Goal: Task Accomplishment & Management: Manage account settings

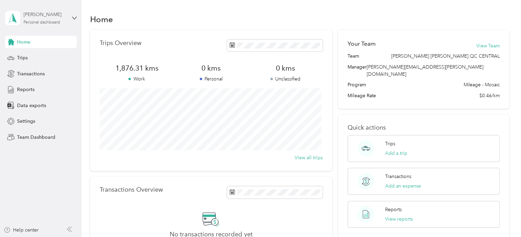
click at [52, 22] on div "Personal dashboard" at bounding box center [42, 22] width 37 height 4
click at [37, 57] on div "Team dashboard" at bounding box center [29, 56] width 37 height 7
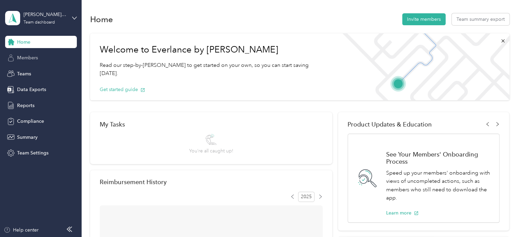
click at [37, 57] on span "Members" at bounding box center [27, 57] width 21 height 7
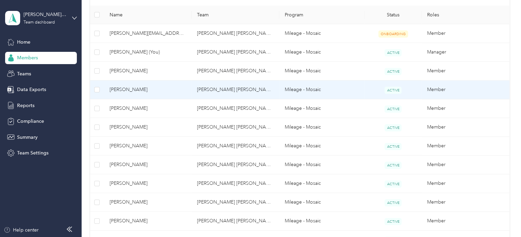
scroll to position [205, 0]
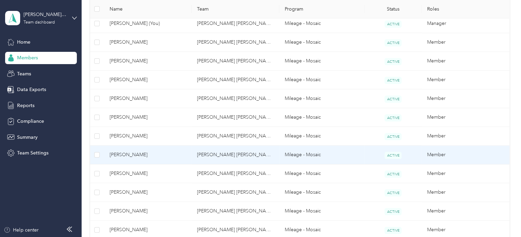
click at [142, 155] on span "[PERSON_NAME]" at bounding box center [148, 155] width 77 height 8
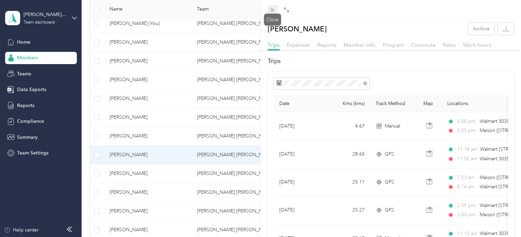
click at [272, 11] on icon at bounding box center [272, 10] width 3 height 3
